Goal: Task Accomplishment & Management: Use online tool/utility

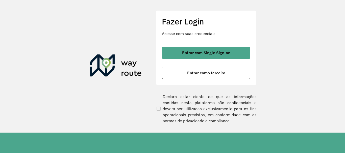
click at [172, 87] on div "Fazer Login Acesse com suas credenciais Entrar com Single Sign-on Entrar como t…" at bounding box center [206, 66] width 101 height 112
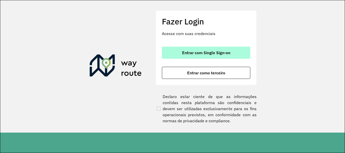
click at [187, 50] on button "Entrar com Single Sign-on" at bounding box center [206, 53] width 88 height 12
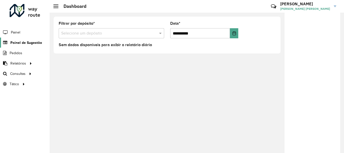
click at [28, 41] on span "Painel de Sugestão" at bounding box center [26, 42] width 32 height 5
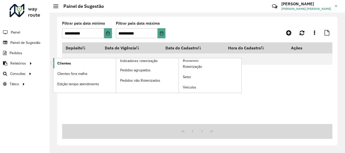
click at [77, 67] on link "Clientes" at bounding box center [84, 63] width 63 height 10
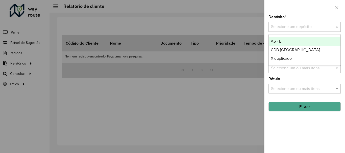
click at [297, 27] on input "text" at bounding box center [299, 27] width 57 height 6
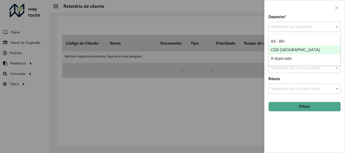
click at [280, 49] on span "CDD [GEOGRAPHIC_DATA]" at bounding box center [295, 50] width 49 height 4
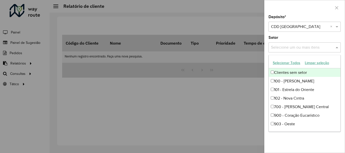
click at [292, 52] on div "Selecione um ou mais itens" at bounding box center [305, 47] width 72 height 10
click at [291, 63] on button "Selecionar Todos" at bounding box center [287, 63] width 32 height 8
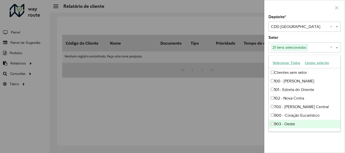
click at [323, 145] on div "Depósito * Selecione um depósito × CDD [GEOGRAPHIC_DATA] × Setor Selecione um o…" at bounding box center [305, 84] width 80 height 138
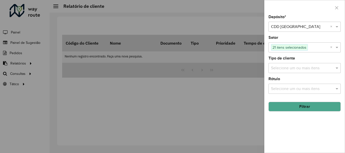
click at [297, 59] on div "Tipo de cliente Selecione um ou mais itens" at bounding box center [305, 65] width 72 height 17
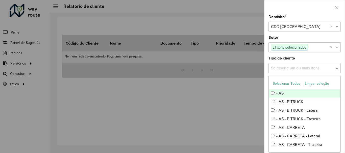
click at [294, 65] on input "text" at bounding box center [302, 68] width 65 height 6
click at [282, 83] on button "Selecionar Todos" at bounding box center [287, 84] width 32 height 8
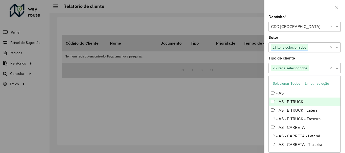
click at [343, 97] on div "Depósito * Selecione um depósito × CDD [GEOGRAPHIC_DATA] × Setor Selecione um o…" at bounding box center [305, 84] width 80 height 138
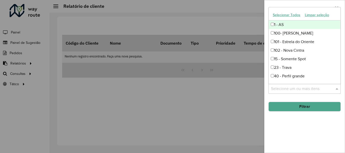
click at [333, 91] on input "text" at bounding box center [302, 89] width 65 height 6
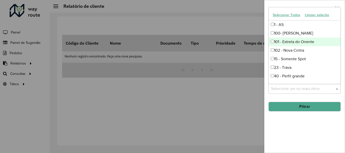
click at [289, 14] on button "Selecionar Todos" at bounding box center [287, 15] width 32 height 8
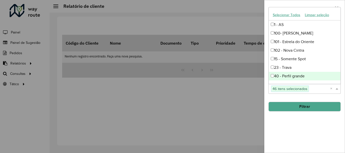
click at [290, 108] on button "Filtrar" at bounding box center [305, 107] width 72 height 10
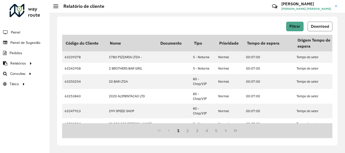
click at [316, 29] on button "Download" at bounding box center [320, 27] width 25 height 10
